Goal: Task Accomplishment & Management: Complete application form

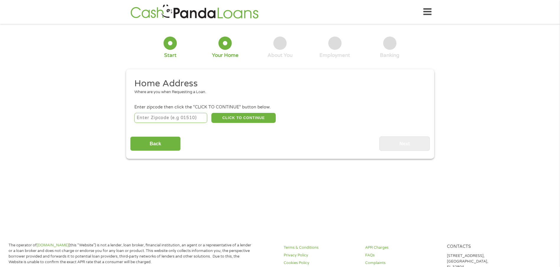
click at [140, 119] on input "number" at bounding box center [170, 118] width 73 height 10
click at [93, 125] on div "1 Start 2 Your Home 3 About You 4 Employment 5 Banking 6 This field is hidden w…" at bounding box center [280, 93] width 560 height 131
click at [146, 116] on input "number" at bounding box center [170, 118] width 73 height 10
type input "31804"
click at [253, 118] on button "CLICK TO CONTINUE" at bounding box center [243, 118] width 64 height 10
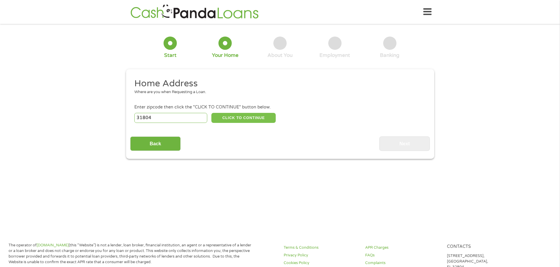
type input "31804"
type input "Cataula"
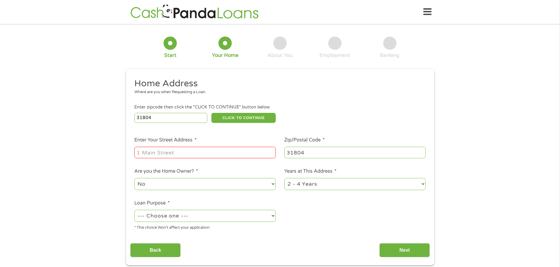
click at [166, 150] on input "Enter Your Street Address *" at bounding box center [204, 152] width 141 height 11
type input "45 white oak trail"
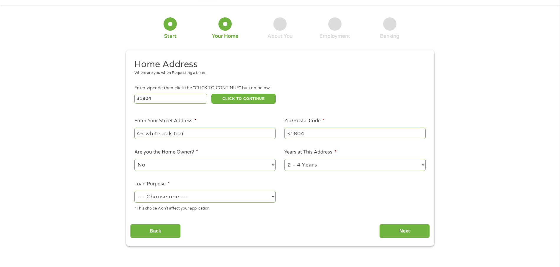
scroll to position [30, 0]
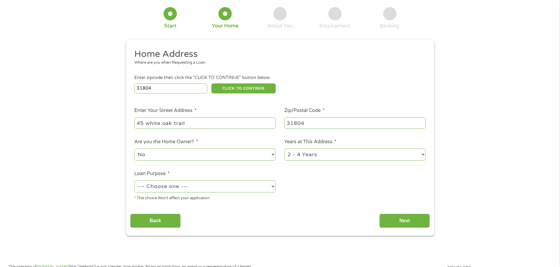
click at [273, 154] on select "No Yes" at bounding box center [204, 155] width 141 height 12
select select "yes"
click at [134, 149] on select "No Yes" at bounding box center [204, 155] width 141 height 12
click at [273, 186] on select "--- Choose one --- Pay Bills Debt Consolidation Home Improvement Major Purchase…" at bounding box center [204, 187] width 141 height 12
select select "other"
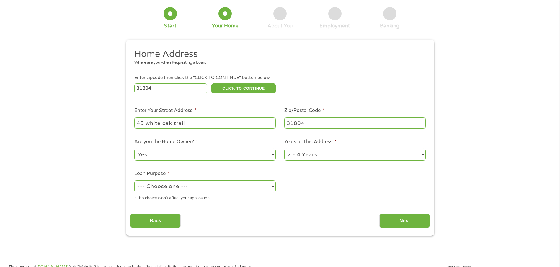
click at [134, 181] on select "--- Choose one --- Pay Bills Debt Consolidation Home Improvement Major Purchase…" at bounding box center [204, 187] width 141 height 12
click at [408, 221] on input "Next" at bounding box center [404, 221] width 50 height 14
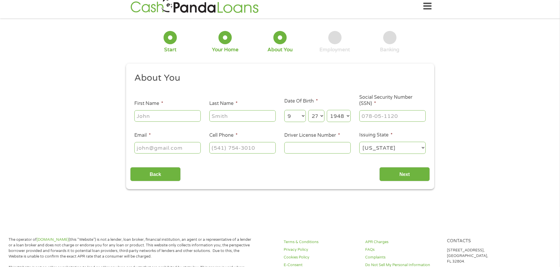
scroll to position [0, 0]
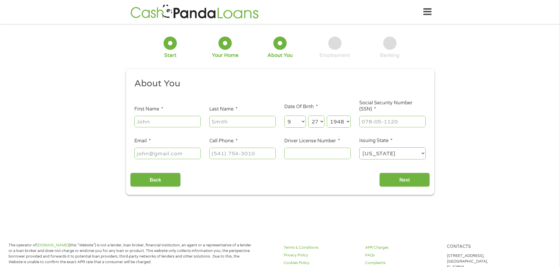
click at [157, 124] on input "First Name *" at bounding box center [167, 121] width 66 height 11
type input "[PERSON_NAME]"
type input "boynton"
type input "[EMAIL_ADDRESS][DOMAIN_NAME]"
click at [259, 153] on input "[PHONE_NUMBER]" at bounding box center [242, 153] width 66 height 11
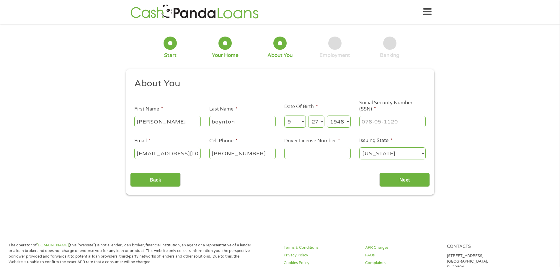
click at [259, 153] on input "[PHONE_NUMBER]" at bounding box center [242, 153] width 66 height 11
type input "[PHONE_NUMBER]"
click at [292, 153] on input "Driver License Number *" at bounding box center [317, 153] width 66 height 11
type input "052098487"
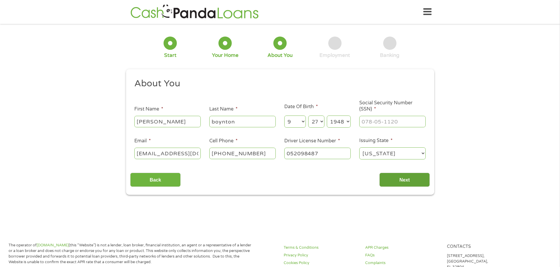
click at [406, 178] on input "Next" at bounding box center [404, 180] width 50 height 14
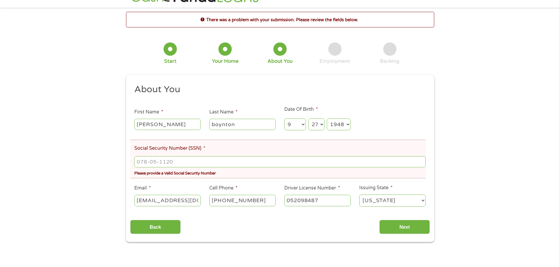
scroll to position [30, 0]
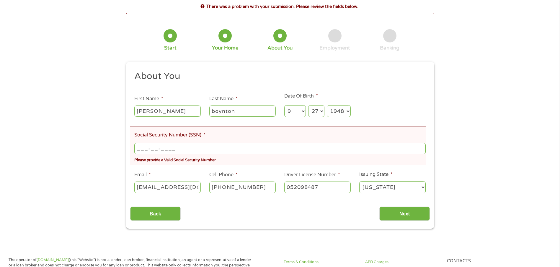
click at [149, 147] on input "___-__-____" at bounding box center [279, 148] width 291 height 11
type input "257-86-1571"
click at [400, 212] on input "Next" at bounding box center [404, 214] width 50 height 14
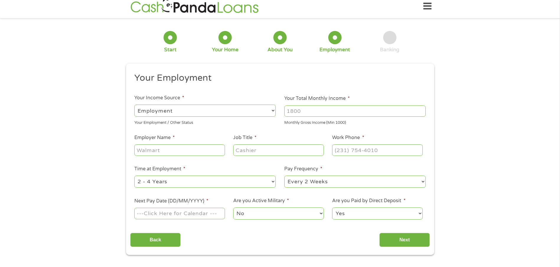
scroll to position [0, 0]
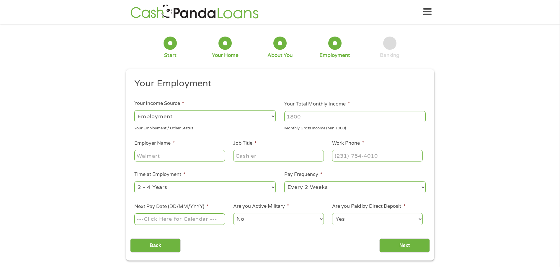
click at [305, 117] on input "Your Total Monthly Income *" at bounding box center [354, 116] width 141 height 11
type input "9000"
click at [271, 116] on select "--- Choose one --- Employment [DEMOGRAPHIC_DATA] Benefits" at bounding box center [204, 116] width 141 height 12
select select "benefits"
click at [134, 110] on select "--- Choose one --- Employment [DEMOGRAPHIC_DATA] Benefits" at bounding box center [204, 116] width 141 height 12
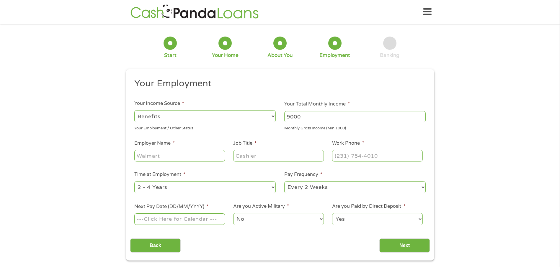
type input "Other"
type input "[PHONE_NUMBER]"
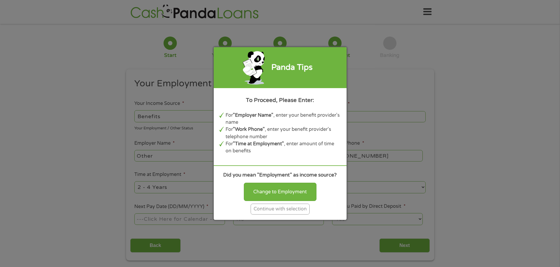
click at [279, 212] on div "Continue with selection" at bounding box center [280, 209] width 59 height 11
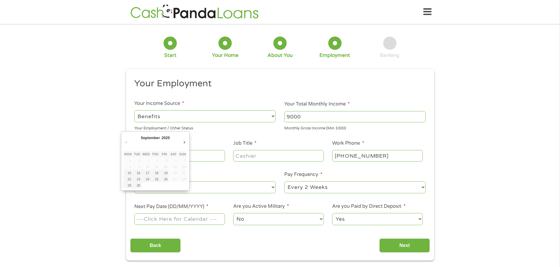
click at [151, 218] on input "Next Pay Date (DD/MM/YYYY) *" at bounding box center [179, 219] width 90 height 11
click at [160, 187] on td at bounding box center [164, 185] width 9 height 6
type input "[DATE]"
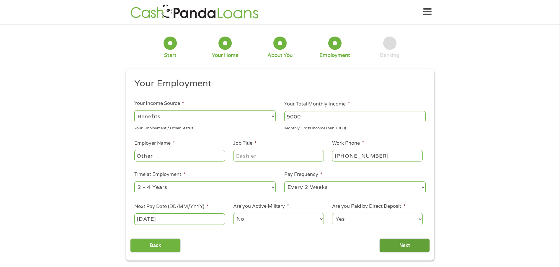
click at [402, 245] on input "Next" at bounding box center [404, 246] width 50 height 14
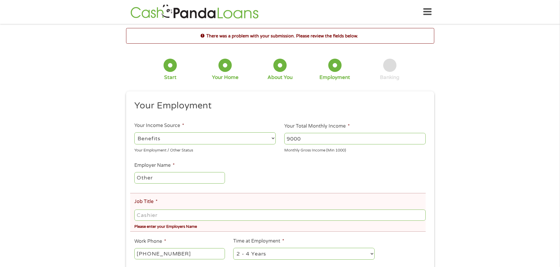
scroll to position [2, 2]
click at [149, 177] on input "Other" at bounding box center [179, 177] width 90 height 11
click at [154, 178] on input "Other" at bounding box center [179, 177] width 90 height 11
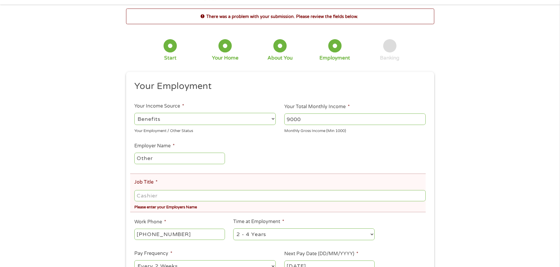
scroll to position [30, 0]
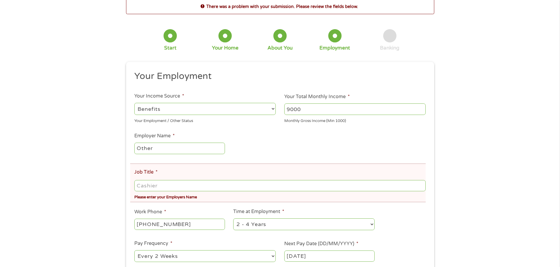
click at [274, 107] on select "--- Choose one --- Employment [DEMOGRAPHIC_DATA] Benefits" at bounding box center [204, 109] width 141 height 12
click at [212, 147] on input "Other" at bounding box center [179, 148] width 90 height 11
type input "O"
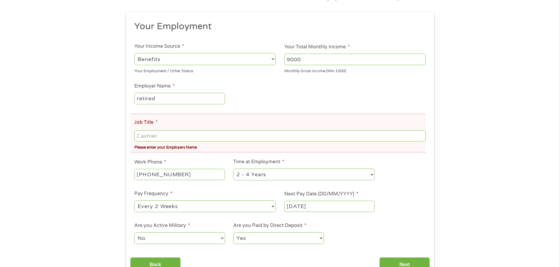
scroll to position [89, 0]
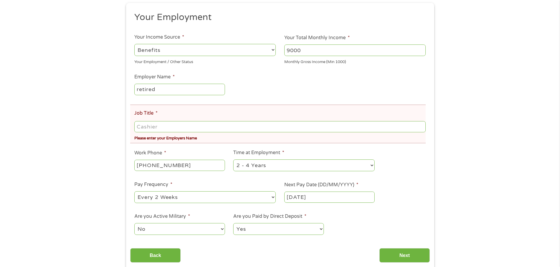
type input "retired"
click at [272, 198] on select "--- Choose one --- Every 2 Weeks Every Week Monthly Semi-Monthly" at bounding box center [204, 198] width 141 height 12
select select "monthly"
click at [134, 192] on select "--- Choose one --- Every 2 Weeks Every Week Monthly Semi-Monthly" at bounding box center [204, 198] width 141 height 12
click at [400, 255] on input "Next" at bounding box center [404, 256] width 50 height 14
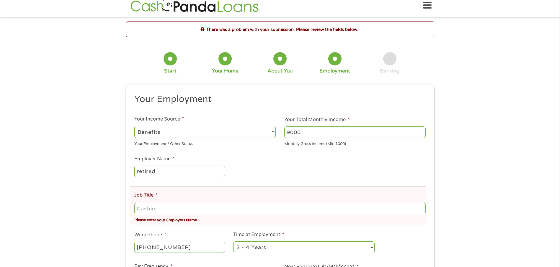
scroll to position [0, 0]
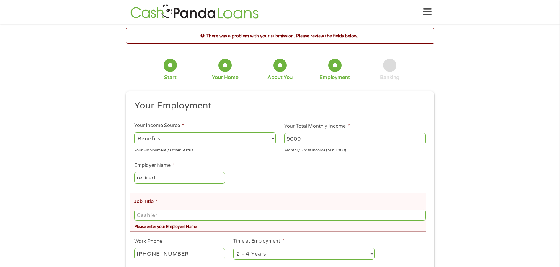
click at [165, 216] on input "Job Title *" at bounding box center [279, 215] width 291 height 11
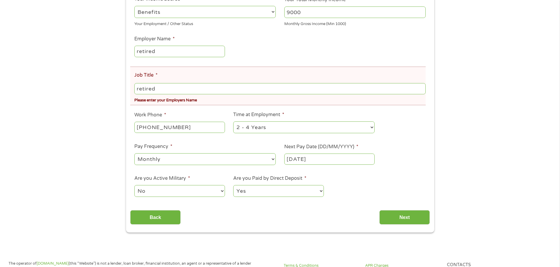
scroll to position [148, 0]
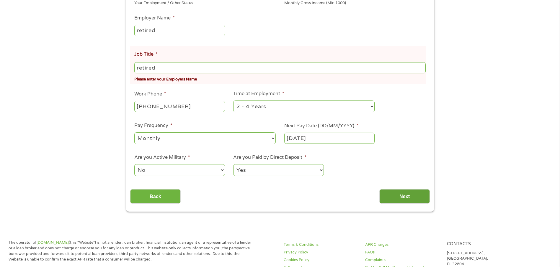
type input "retired"
click at [396, 197] on input "Next" at bounding box center [404, 196] width 50 height 14
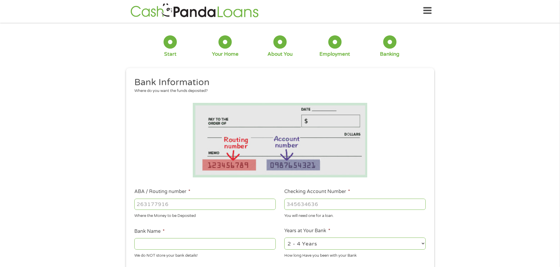
scroll to position [0, 0]
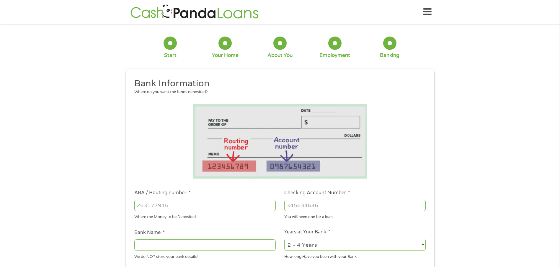
click at [139, 205] on input "ABA / Routing number *" at bounding box center [204, 205] width 141 height 11
type input "261171671"
type input "KINETIC CREDIT UNION"
type input "261171671"
click at [293, 205] on input "Checking Account Number *" at bounding box center [354, 205] width 141 height 11
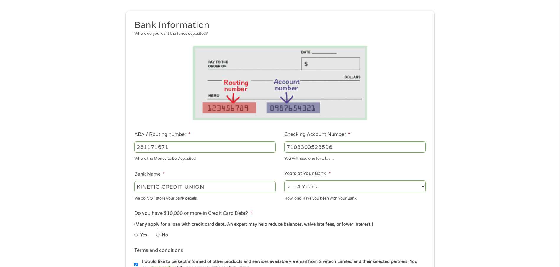
scroll to position [59, 0]
type input "7103300523596"
click at [421, 186] on select "2 - 4 Years 6 - 12 Months 1 - 2 Years Over 4 Years" at bounding box center [354, 186] width 141 height 12
select select "60months"
click at [284, 180] on select "2 - 4 Years 6 - 12 Months 1 - 2 Years Over 4 Years" at bounding box center [354, 186] width 141 height 12
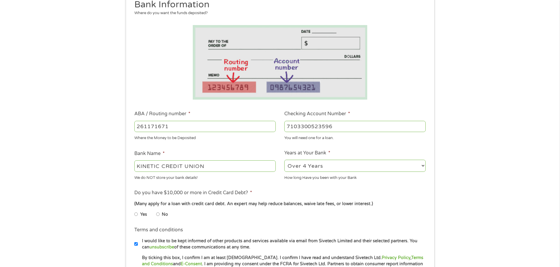
scroll to position [89, 0]
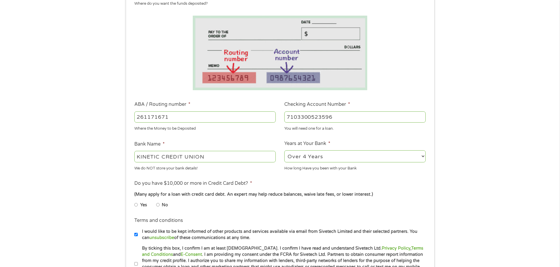
click at [135, 205] on input "Yes" at bounding box center [136, 204] width 4 height 9
radio input "true"
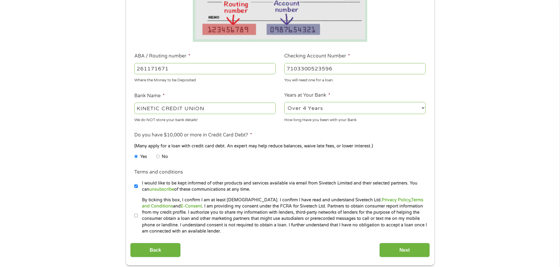
scroll to position [148, 0]
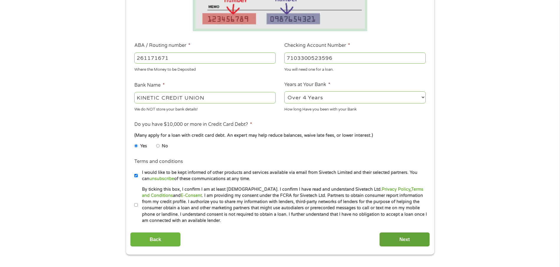
click at [402, 240] on input "Next" at bounding box center [404, 240] width 50 height 14
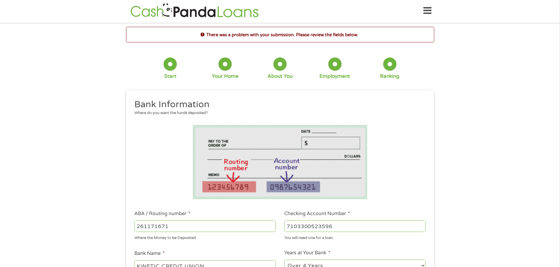
scroll to position [0, 0]
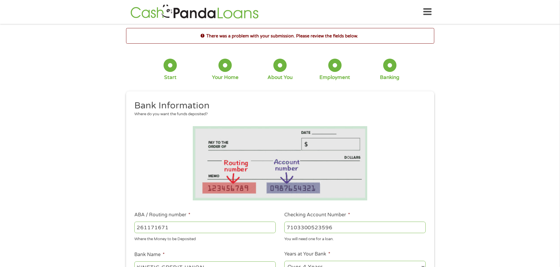
click at [175, 228] on input "261171671" at bounding box center [204, 227] width 141 height 11
type input "2"
type input "061000052"
type input "BANK OF AMERICA NA"
type input "061000052"
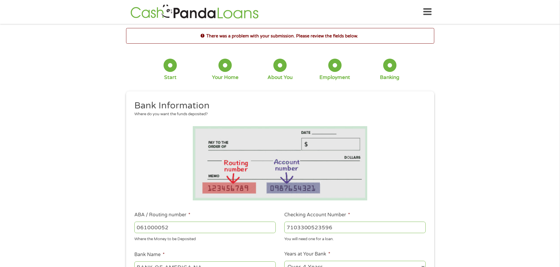
click at [339, 225] on input "7103300523596" at bounding box center [354, 227] width 141 height 11
type input "7"
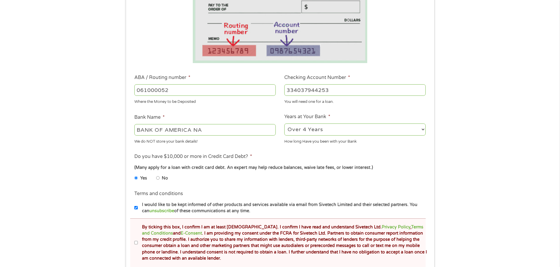
scroll to position [177, 0]
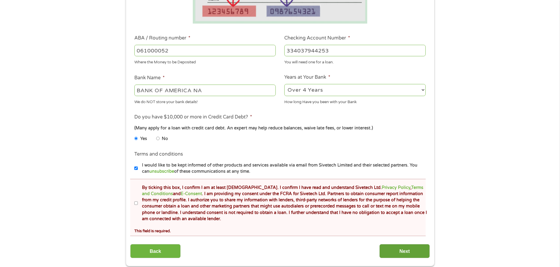
type input "334037944253"
click at [404, 253] on input "Next" at bounding box center [404, 251] width 50 height 14
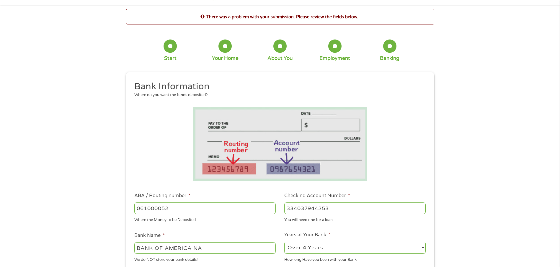
scroll to position [30, 0]
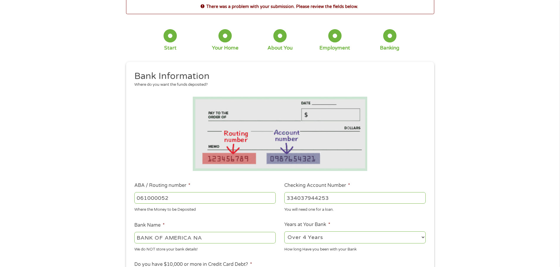
click at [335, 198] on input "334037944253" at bounding box center [354, 197] width 141 height 11
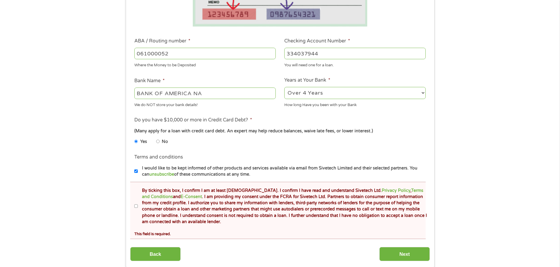
scroll to position [207, 0]
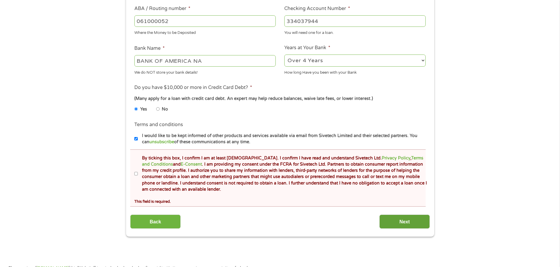
type input "334037944"
click at [405, 224] on input "Next" at bounding box center [404, 222] width 50 height 14
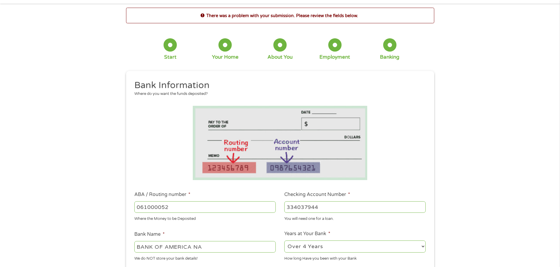
scroll to position [30, 0]
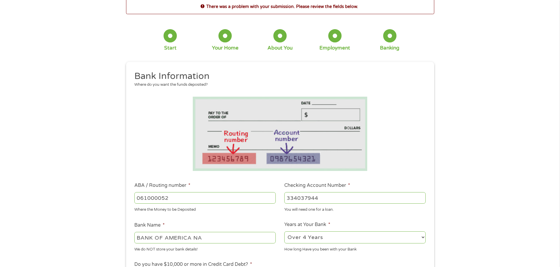
click at [172, 198] on input "061000052" at bounding box center [204, 197] width 141 height 11
click at [322, 197] on input "334037944" at bounding box center [354, 197] width 141 height 11
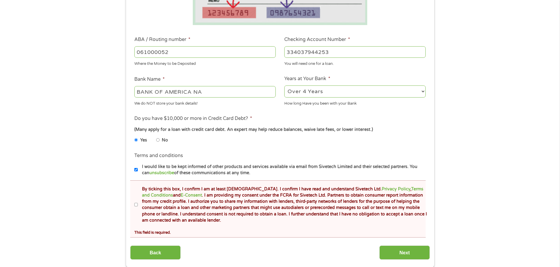
scroll to position [177, 0]
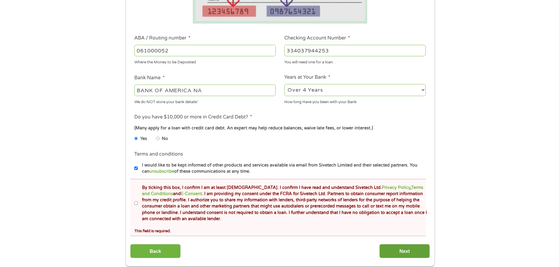
type input "334037944253"
click at [401, 252] on input "Next" at bounding box center [404, 251] width 50 height 14
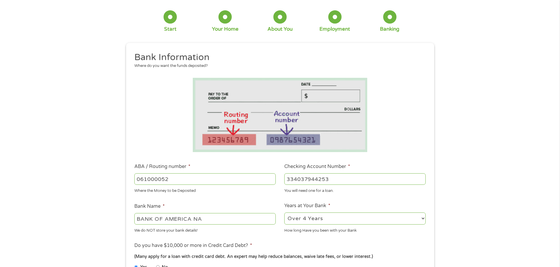
scroll to position [59, 0]
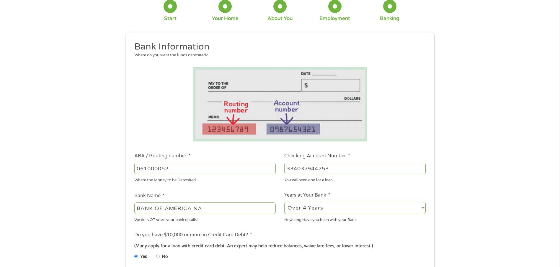
click at [178, 170] on input "061000052" at bounding box center [204, 168] width 141 height 11
type input "0"
type input "261171671"
type input "KINETIC CREDIT UNION"
type input "261171671"
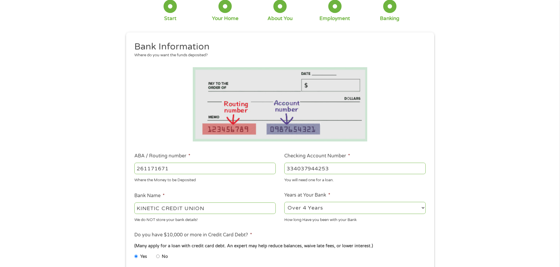
click at [332, 167] on input "334037944253" at bounding box center [354, 168] width 141 height 11
type input "3"
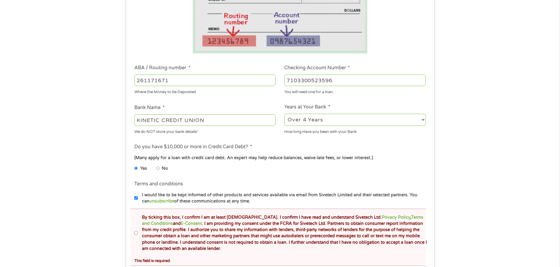
scroll to position [236, 0]
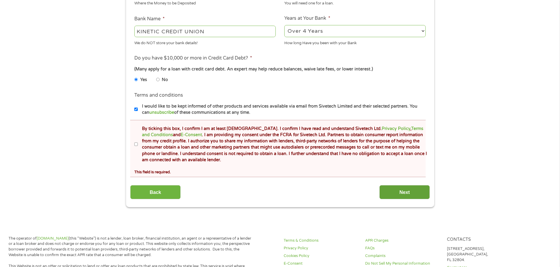
type input "7103300523596"
click at [395, 189] on input "Next" at bounding box center [404, 192] width 50 height 14
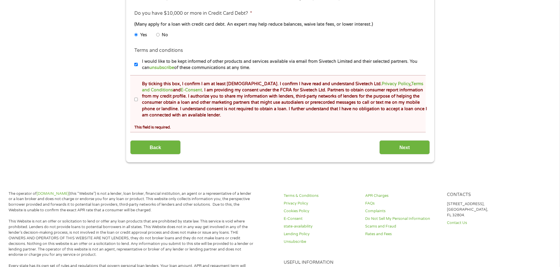
scroll to position [295, 0]
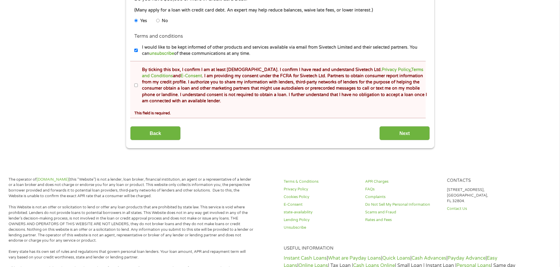
click at [135, 86] on input "By ticking this box, I confirm I am at least [DEMOGRAPHIC_DATA]. I confirm I ha…" at bounding box center [136, 85] width 4 height 9
checkbox input "true"
click at [406, 133] on input "Next" at bounding box center [404, 133] width 50 height 14
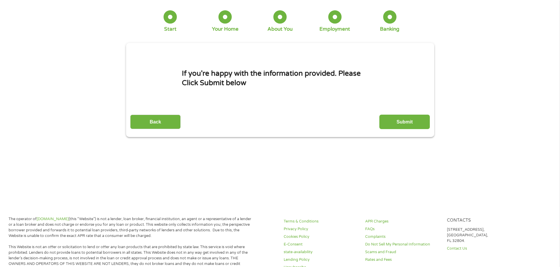
scroll to position [0, 0]
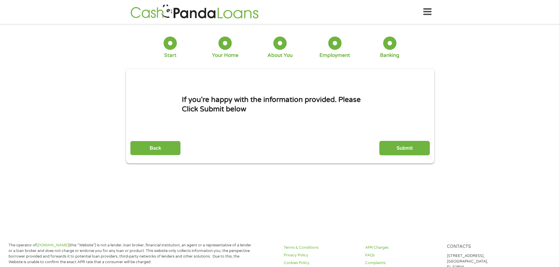
drag, startPoint x: 403, startPoint y: 147, endPoint x: 403, endPoint y: 151, distance: 3.3
click at [403, 151] on input "Submit" at bounding box center [404, 148] width 50 height 14
